Goal: Transaction & Acquisition: Purchase product/service

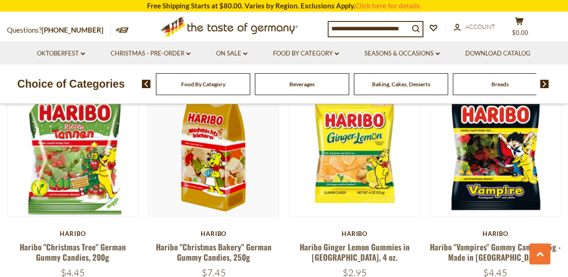
scroll to position [2137, 0]
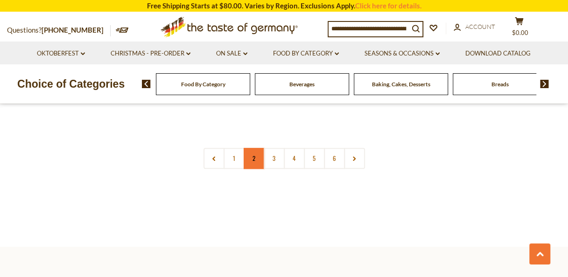
click at [255, 148] on link "2" at bounding box center [254, 158] width 21 height 21
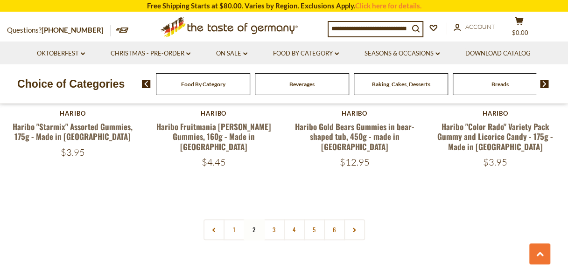
scroll to position [2066, 0]
click at [272, 219] on link "3" at bounding box center [274, 229] width 21 height 21
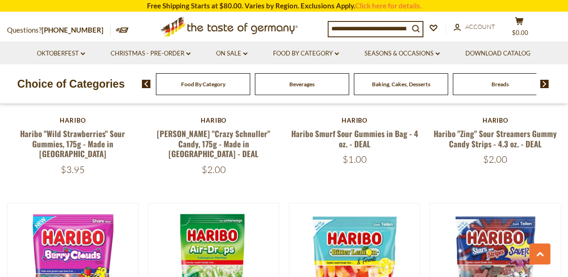
scroll to position [681, 0]
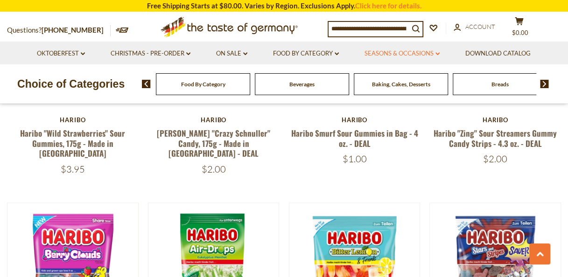
click at [404, 49] on link "Seasons & Occasions dropdown_arrow" at bounding box center [402, 54] width 75 height 10
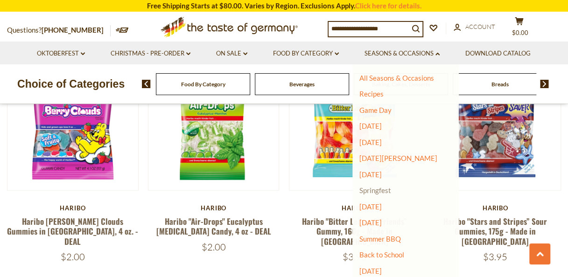
scroll to position [0, 0]
click at [70, 53] on link "Oktoberfest dropdown_arrow" at bounding box center [61, 54] width 48 height 10
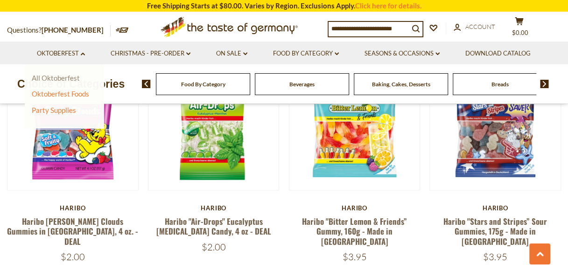
click at [67, 79] on link "All Oktoberfest" at bounding box center [56, 78] width 48 height 8
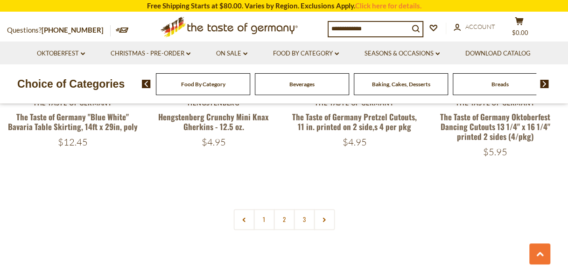
scroll to position [2224, 0]
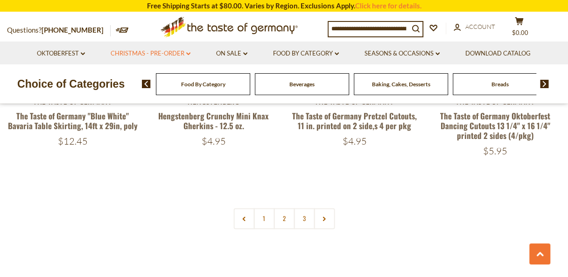
click at [169, 55] on link "Christmas - PRE-ORDER dropdown_arrow" at bounding box center [151, 54] width 80 height 10
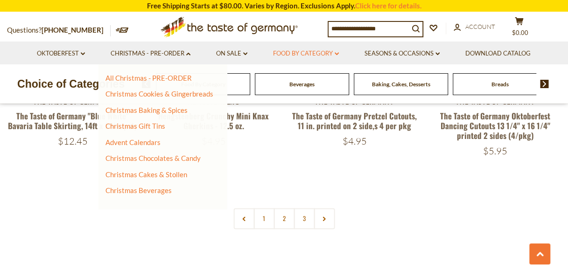
click at [323, 58] on link "Food By Category dropdown_arrow" at bounding box center [306, 54] width 66 height 10
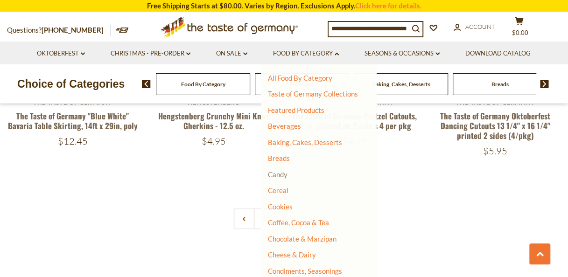
click at [283, 174] on link "Candy" at bounding box center [278, 174] width 20 height 8
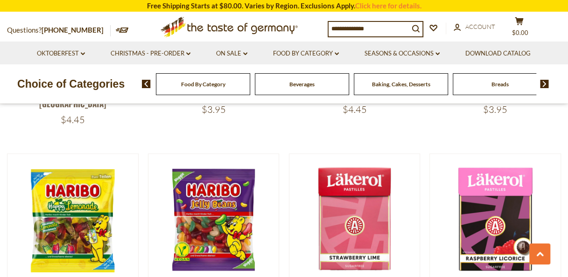
scroll to position [2103, 0]
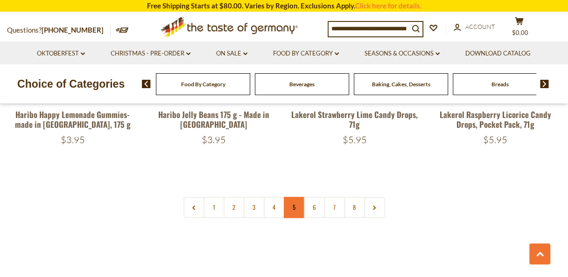
click at [296, 197] on link "5" at bounding box center [294, 207] width 21 height 21
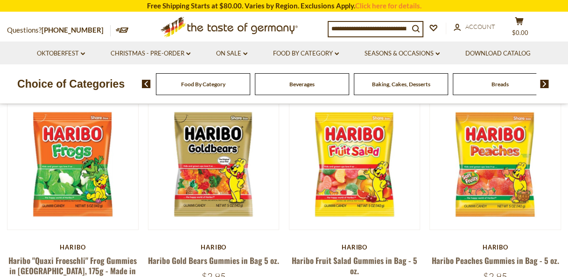
scroll to position [257, 0]
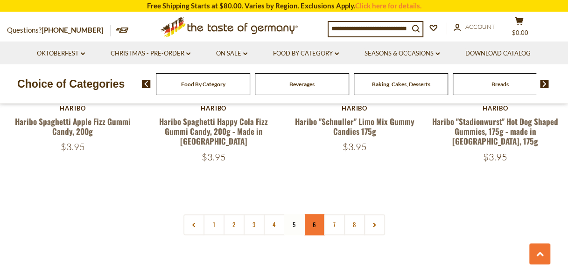
click at [315, 214] on link "6" at bounding box center [314, 224] width 21 height 21
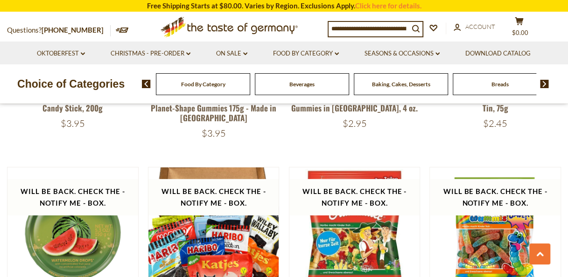
scroll to position [1332, 0]
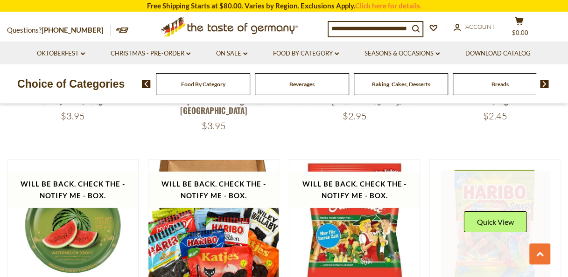
click at [493, 239] on link at bounding box center [496, 226] width 110 height 110
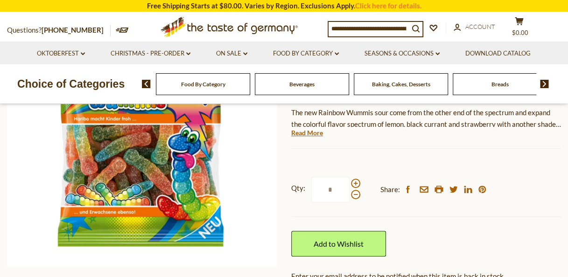
scroll to position [163, 0]
